Goal: Transaction & Acquisition: Book appointment/travel/reservation

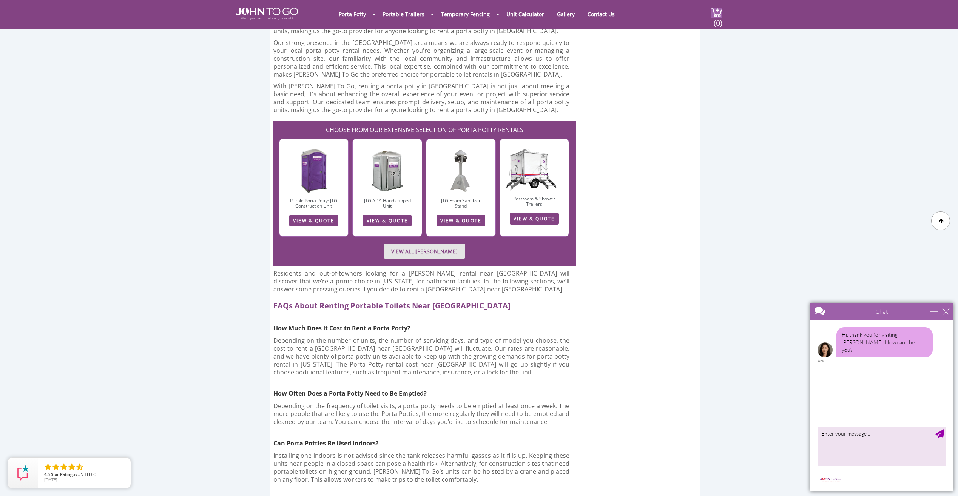
scroll to position [2380, 0]
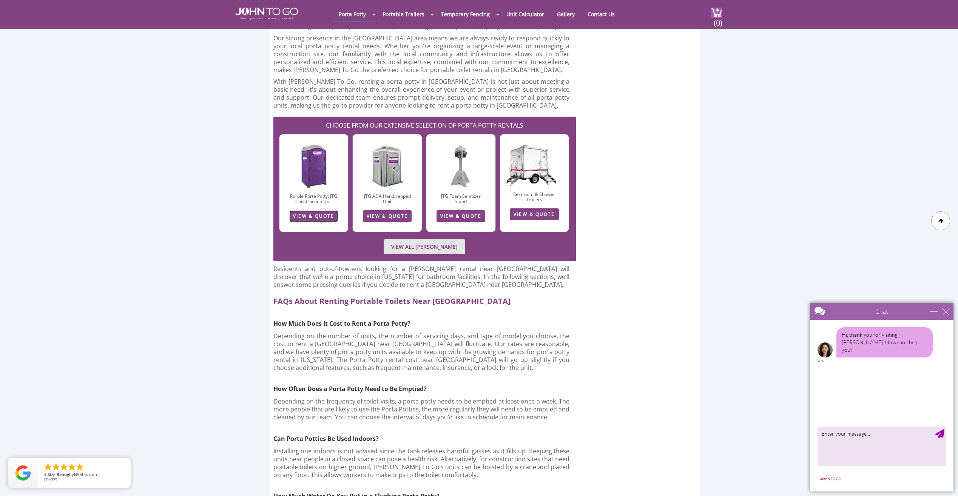
click at [320, 210] on link "VIEW & QUOTE" at bounding box center [313, 216] width 49 height 12
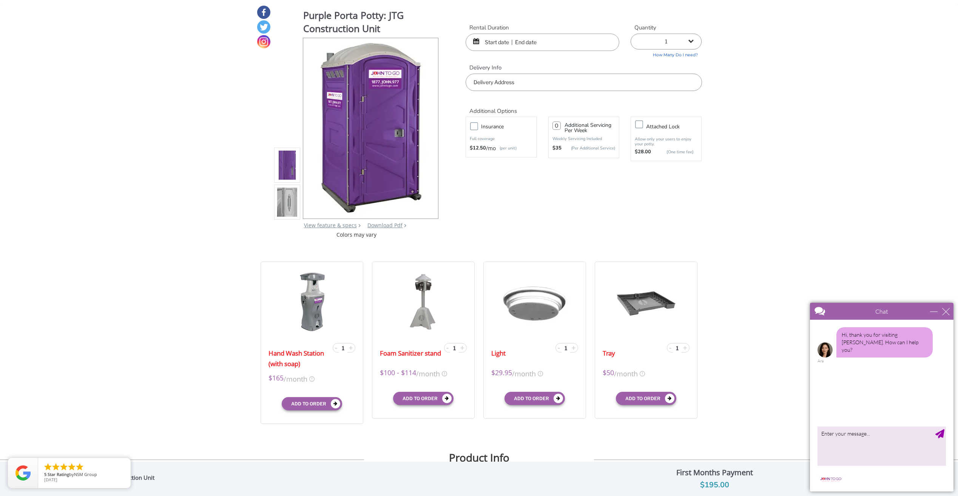
scroll to position [113, 0]
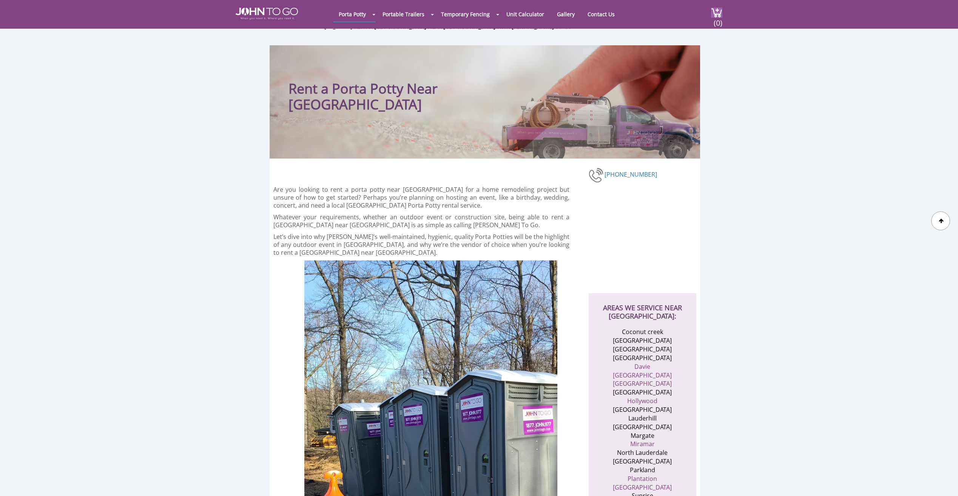
scroll to position [2149, 0]
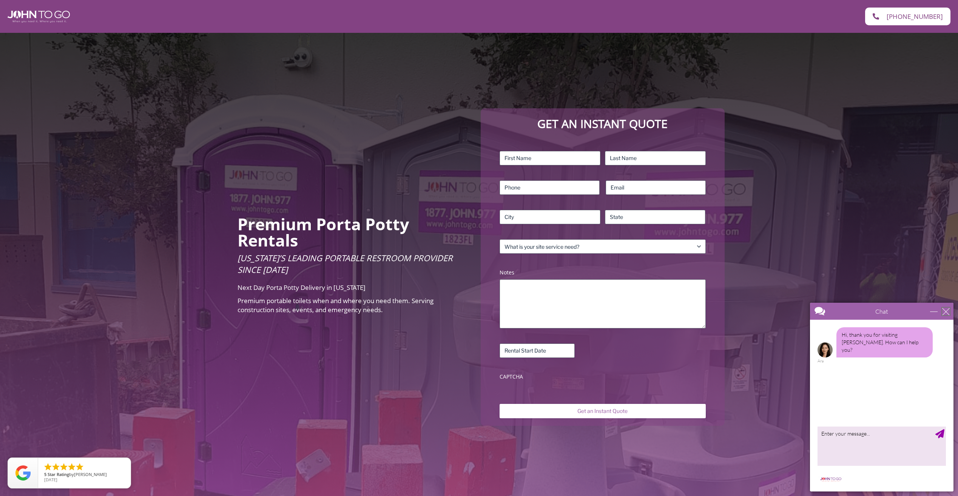
click at [944, 312] on div "close" at bounding box center [946, 312] width 8 height 8
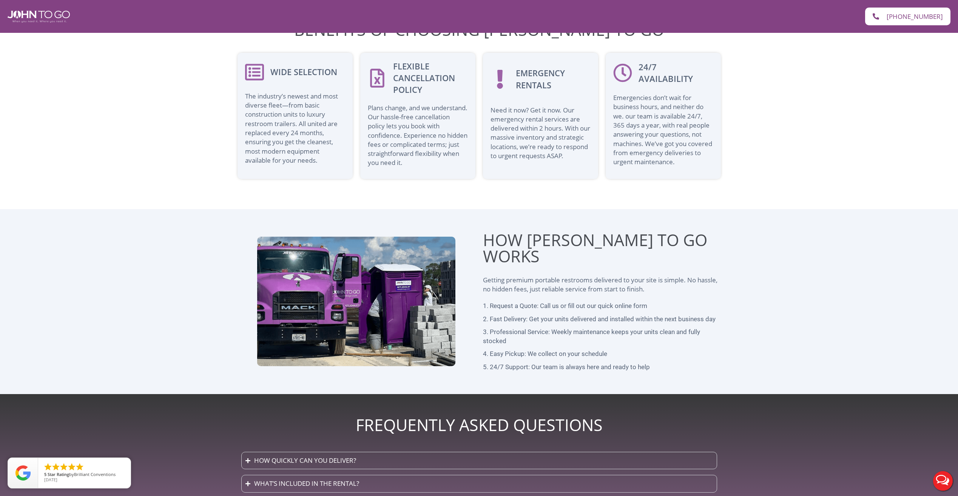
scroll to position [1785, 0]
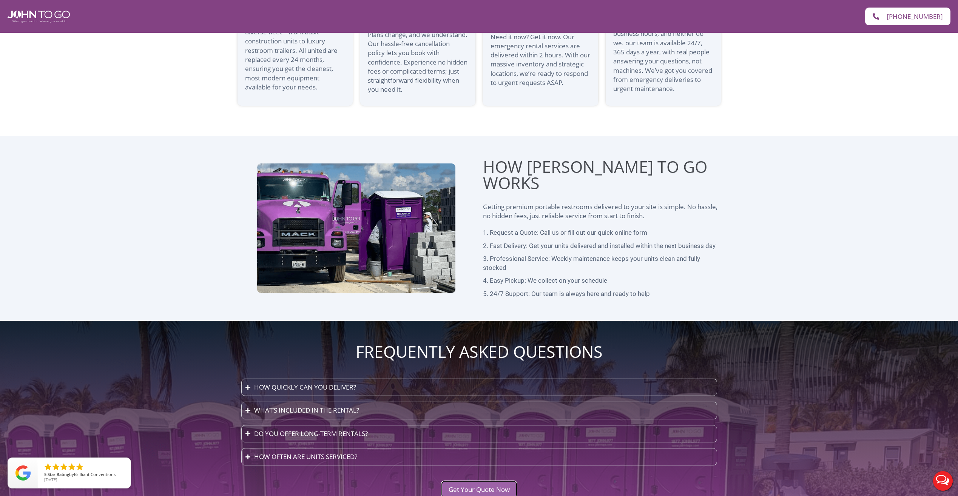
click at [475, 481] on link "Get Your Quote Now" at bounding box center [479, 490] width 76 height 18
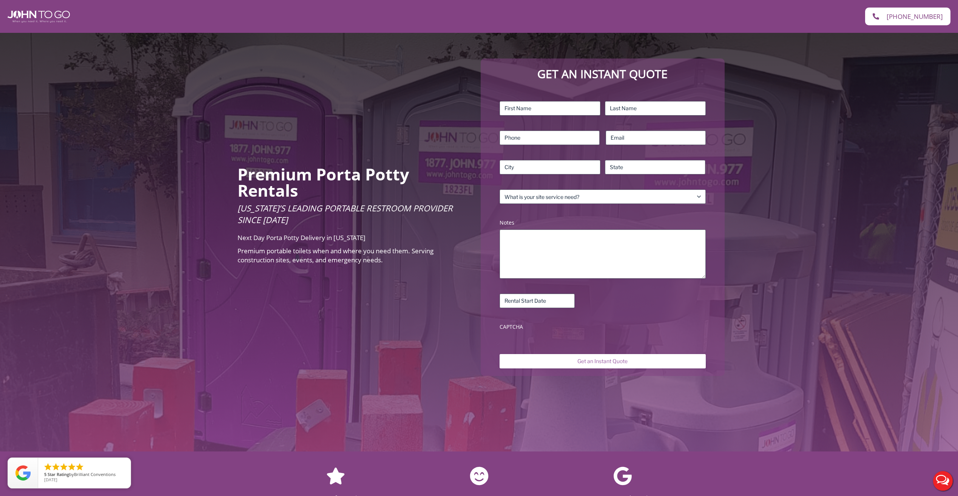
scroll to position [33, 0]
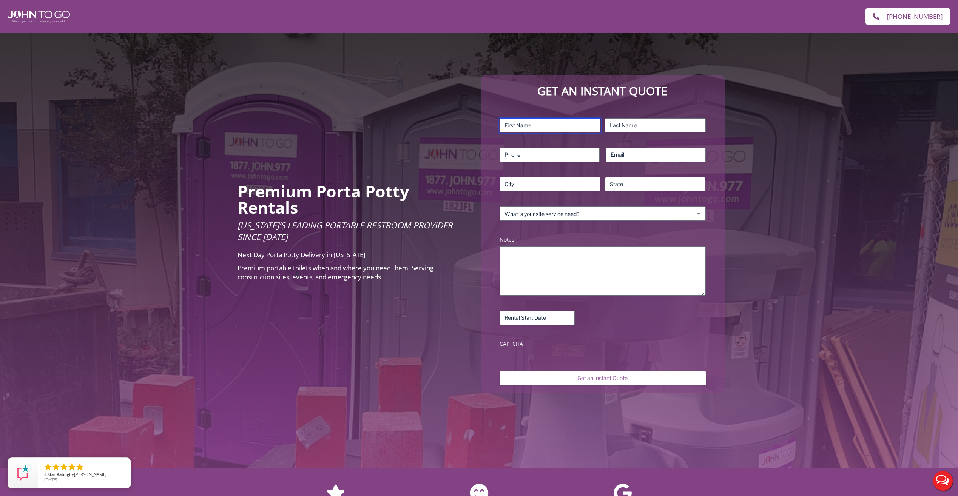
click at [539, 122] on input "First" at bounding box center [550, 125] width 101 height 14
type input "Gabriela"
type input "Moscoso"
type input "9548036914"
type input "gmoscoso@sycomp.com"
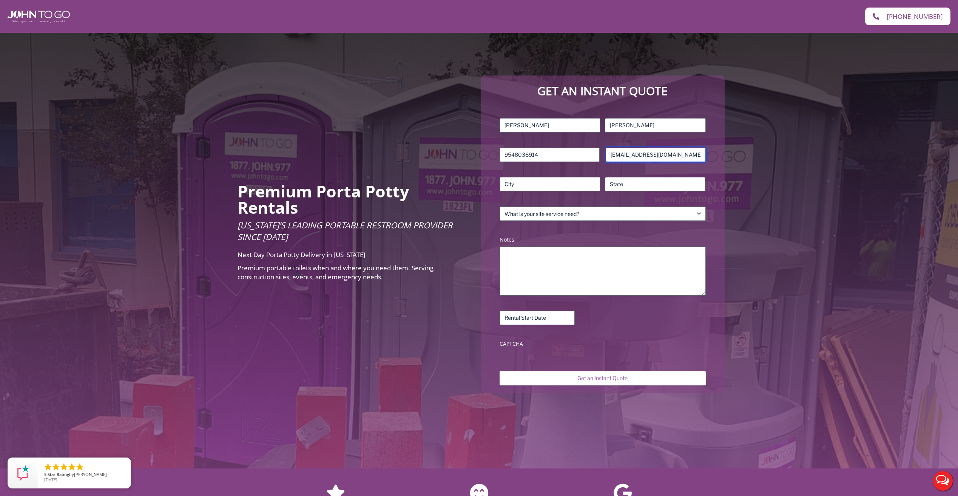
type input "Pembroke Pines"
type input "FL"
drag, startPoint x: 649, startPoint y: 160, endPoint x: 527, endPoint y: 165, distance: 122.1
click at [527, 165] on div "Name (Required) Gabriela First Moscoso Last Phone (Required) 9548036914 Email (…" at bounding box center [602, 234] width 213 height 240
type input "gcmoscoso@gmail.com"
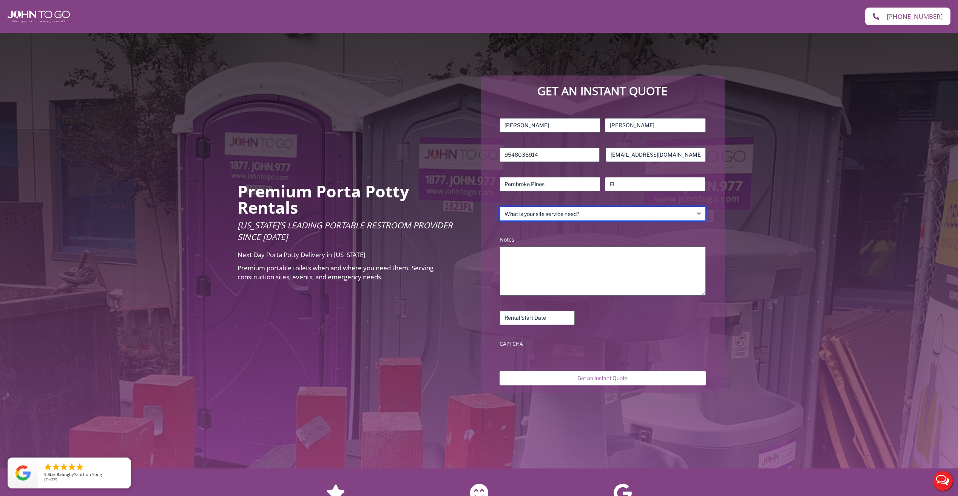
click at [536, 217] on select "What is your site service need? Consumer Construction – Commercial Construction…" at bounding box center [603, 214] width 206 height 14
select select "Event"
click at [500, 207] on select "What is your site service need? Consumer Construction – Commercial Construction…" at bounding box center [603, 214] width 206 height 14
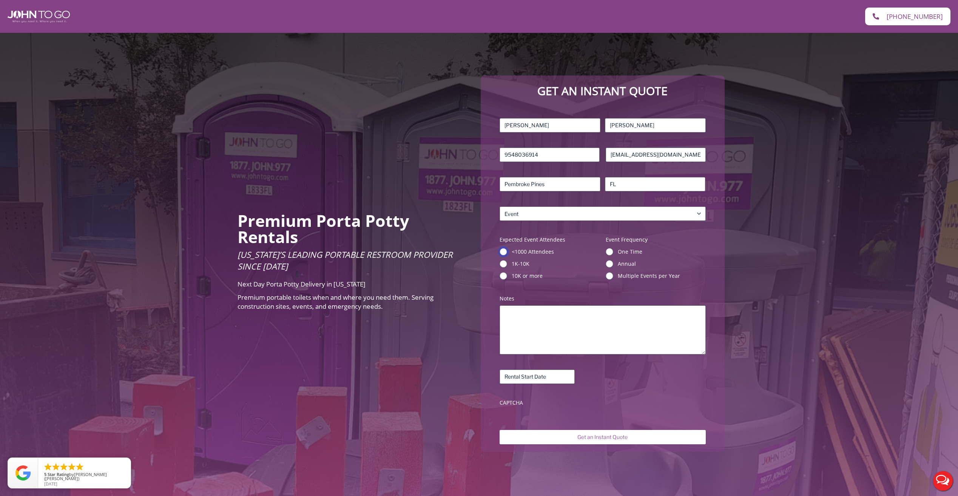
click at [504, 252] on input "<1000 Attendees" at bounding box center [504, 252] width 8 height 8
radio input "true"
click at [608, 251] on input "One Time" at bounding box center [610, 252] width 8 height 8
radio input "true"
click at [524, 372] on body "Skip to content Home (305) 783-2321 (305) 783-2321 Premium Porta Potty Rentals …" at bounding box center [479, 215] width 958 height 496
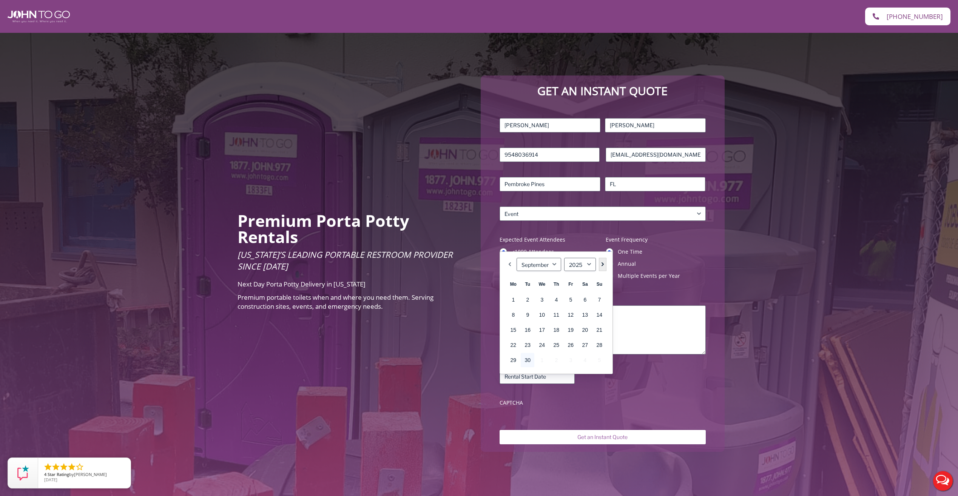
click at [606, 265] on link "Next" at bounding box center [603, 264] width 8 height 13
click at [584, 315] on link "11" at bounding box center [585, 315] width 14 height 14
type input "10/11/2025"
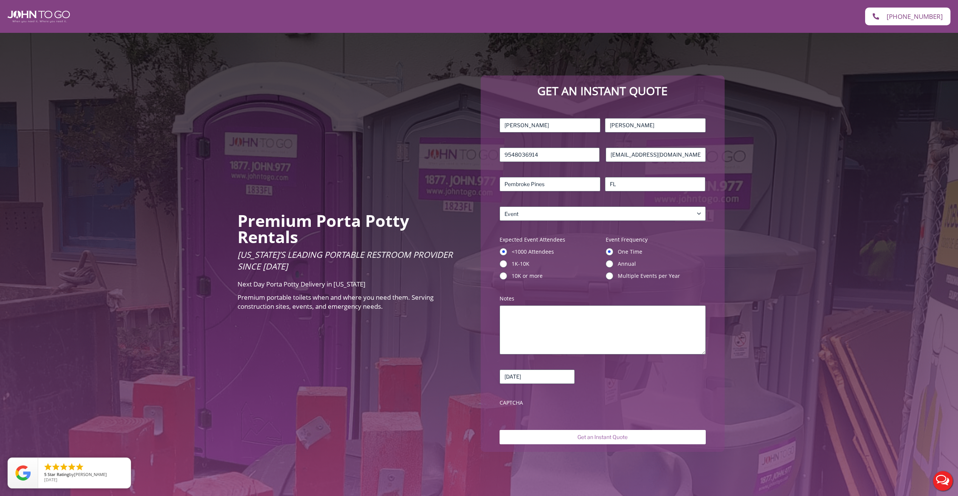
click at [576, 407] on div "CAPTCHA" at bounding box center [603, 404] width 206 height 11
click at [579, 411] on div "Name (Required) Gabriela First Moscoso Last Phone (Required) 9548036914 Email (…" at bounding box center [602, 263] width 213 height 299
click at [582, 337] on textarea "Notes (Required)" at bounding box center [603, 330] width 206 height 49
click at [591, 441] on input "Get an Instant Quote" at bounding box center [603, 437] width 206 height 14
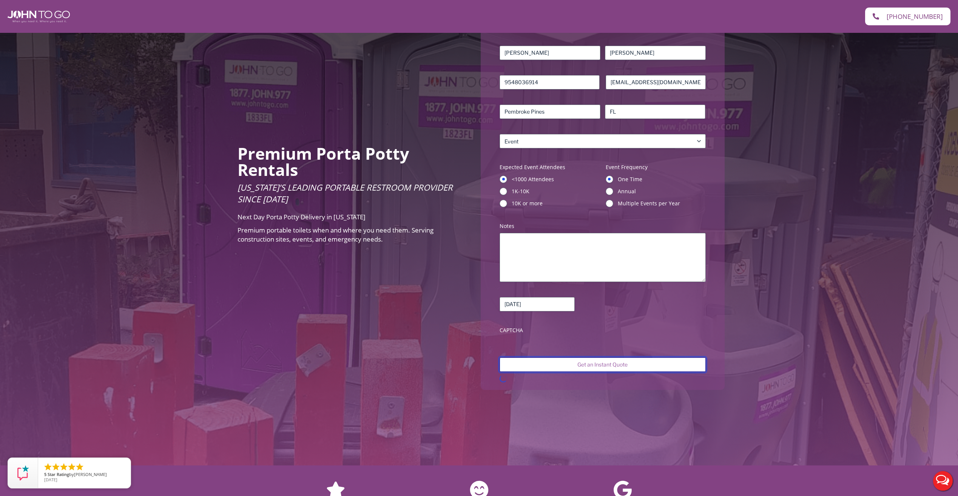
scroll to position [108, 0]
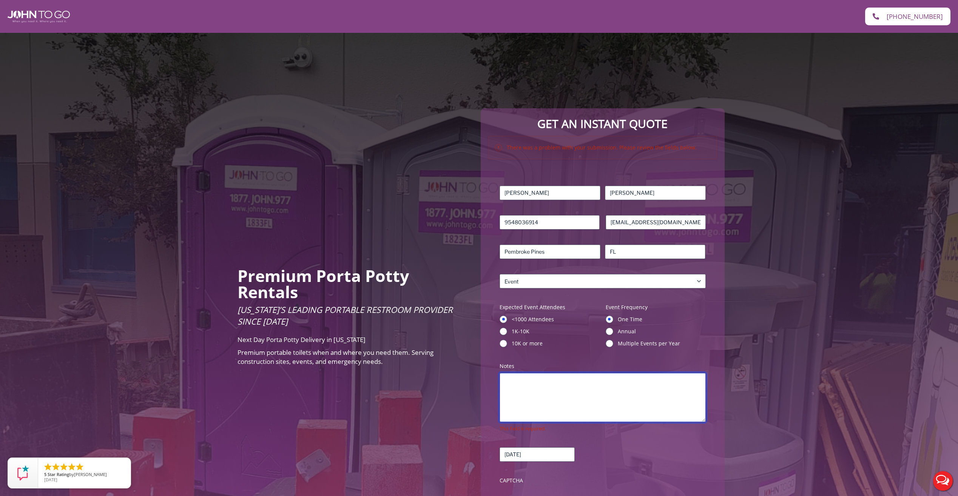
click at [630, 398] on textarea "Notes (Required)" at bounding box center [603, 397] width 206 height 49
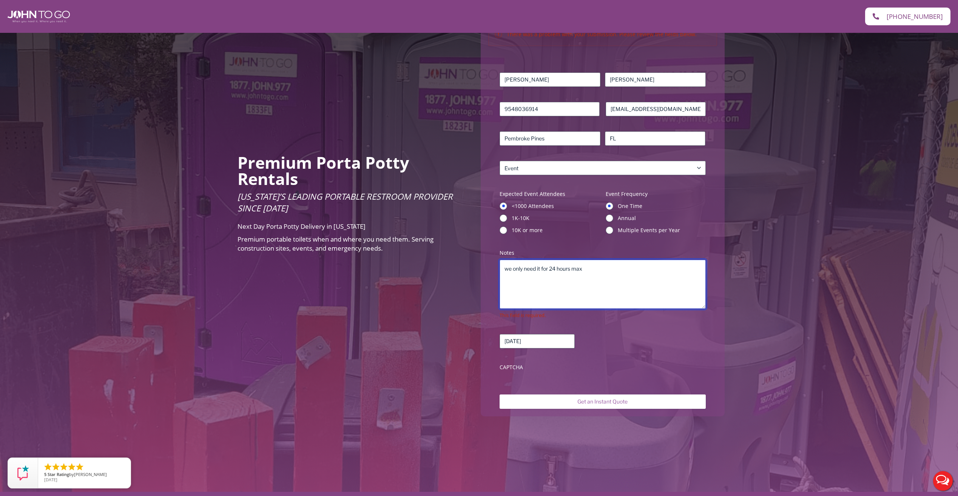
type textarea "we only need it for 24 hours max"
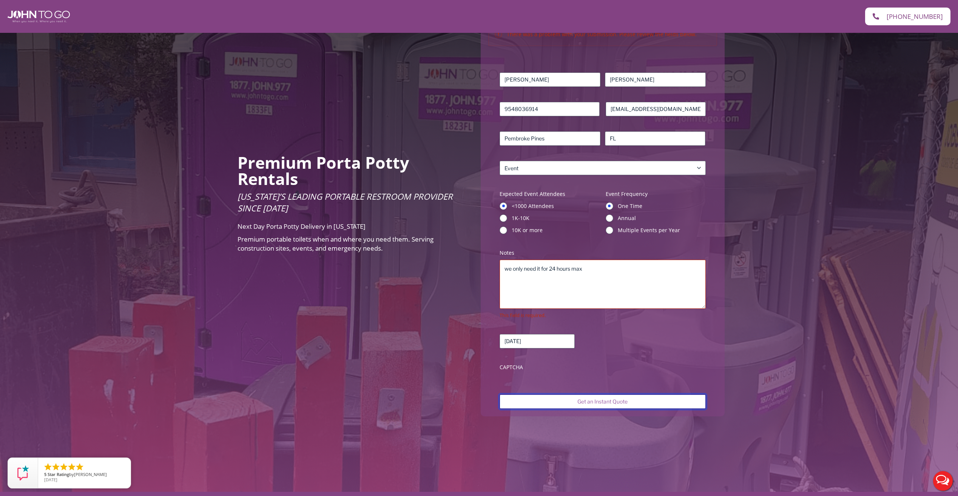
click at [620, 400] on input "Get an Instant Quote" at bounding box center [603, 402] width 206 height 14
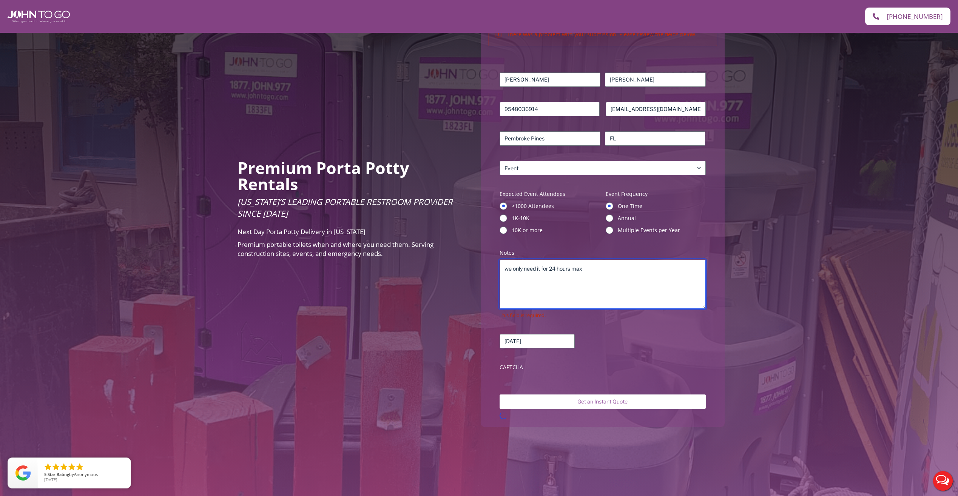
click at [585, 293] on textarea "we only need it for 24 hours max" at bounding box center [603, 284] width 206 height 49
